Goal: Information Seeking & Learning: Learn about a topic

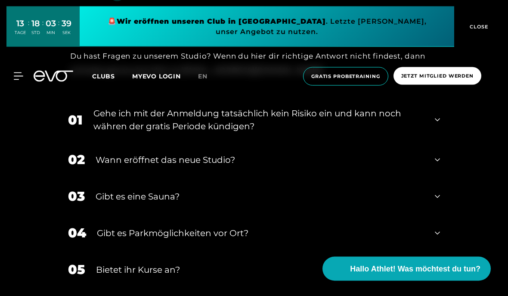
scroll to position [1642, 0]
click at [447, 141] on div "01 Gehe ich mit der Anmeldung tatsächlich kein Risiko ein und kann noch währen …" at bounding box center [253, 119] width 389 height 43
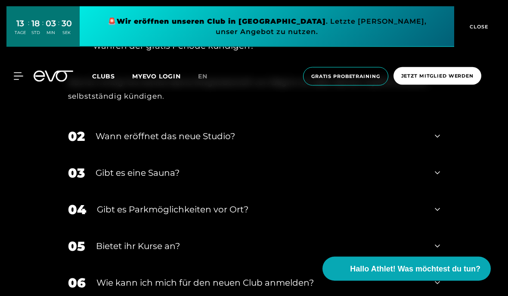
scroll to position [1722, 0]
click at [439, 141] on icon at bounding box center [437, 136] width 5 height 10
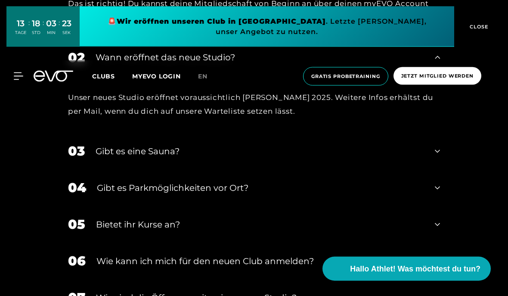
scroll to position [1801, 0]
click at [446, 169] on div "03 Gibt es eine Sauna?" at bounding box center [253, 151] width 389 height 37
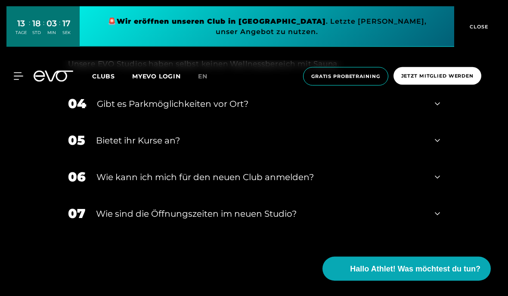
scroll to position [1928, 0]
click at [437, 146] on icon at bounding box center [437, 140] width 5 height 10
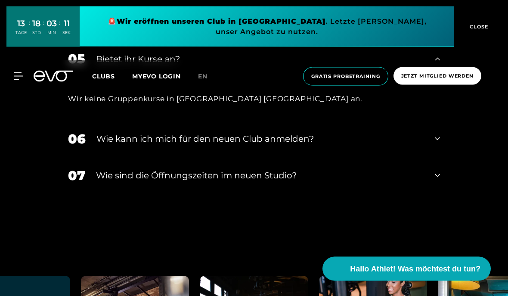
scroll to position [2009, 0]
click at [448, 157] on div "06 Wie kann ich mich für den neuen Club anmelden?" at bounding box center [253, 139] width 389 height 37
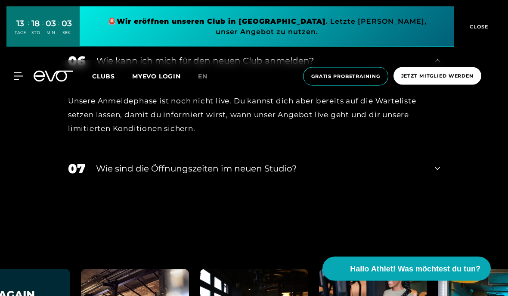
scroll to position [2087, 0]
click at [443, 187] on div "07 ​Wie sind die Öffnungszeiten im neuen Studio?" at bounding box center [253, 168] width 389 height 37
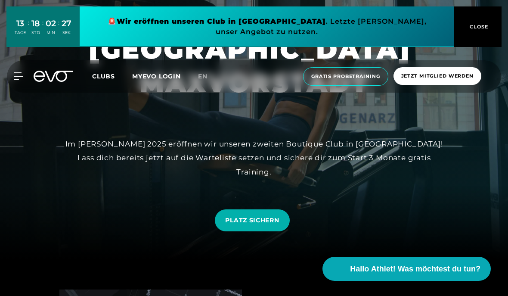
scroll to position [0, 0]
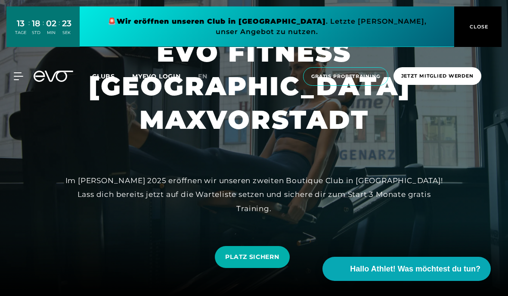
click at [161, 74] on link "MYEVO LOGIN" at bounding box center [156, 76] width 49 height 8
click at [106, 74] on span "Clubs" at bounding box center [103, 76] width 23 height 8
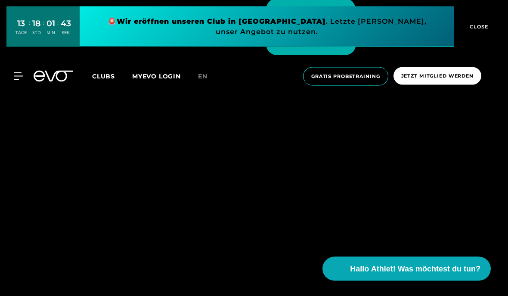
scroll to position [2432, 0]
click at [328, 14] on span "EVO GLOCKENBACH" at bounding box center [310, 9] width 69 height 9
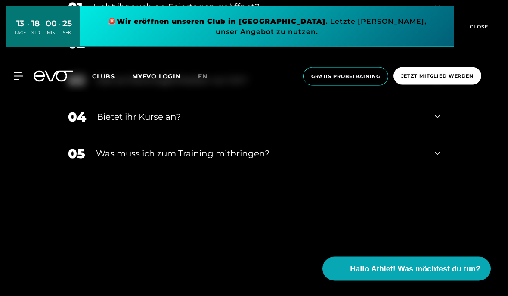
scroll to position [2589, 0]
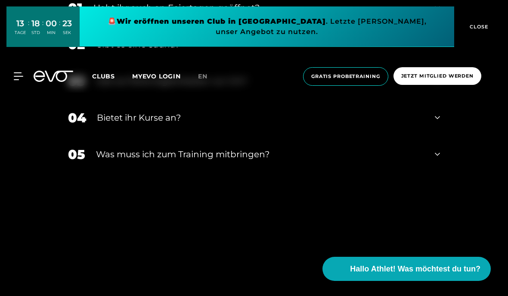
click at [439, 159] on icon at bounding box center [437, 154] width 5 height 10
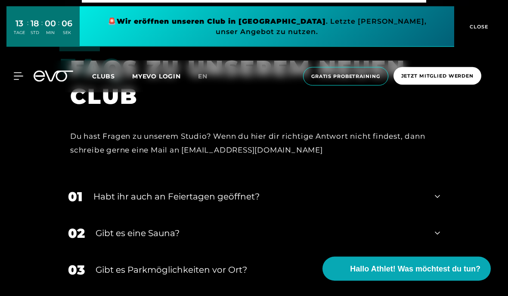
scroll to position [2393, 0]
